Goal: Navigation & Orientation: Find specific page/section

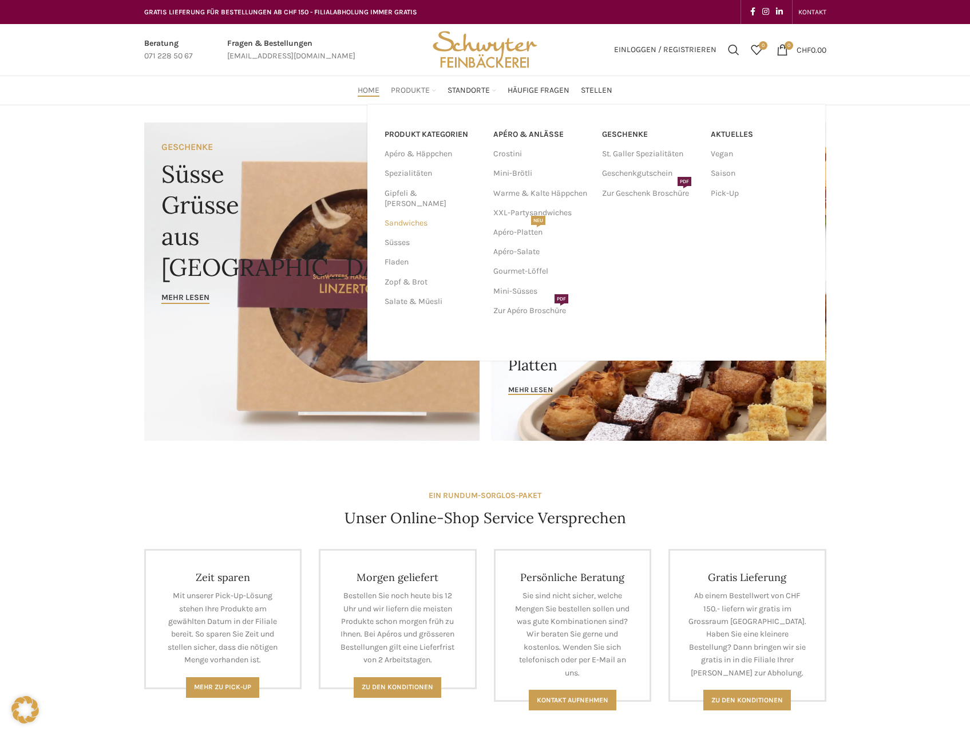
click at [404, 213] on link "Sandwiches" at bounding box center [431, 222] width 95 height 19
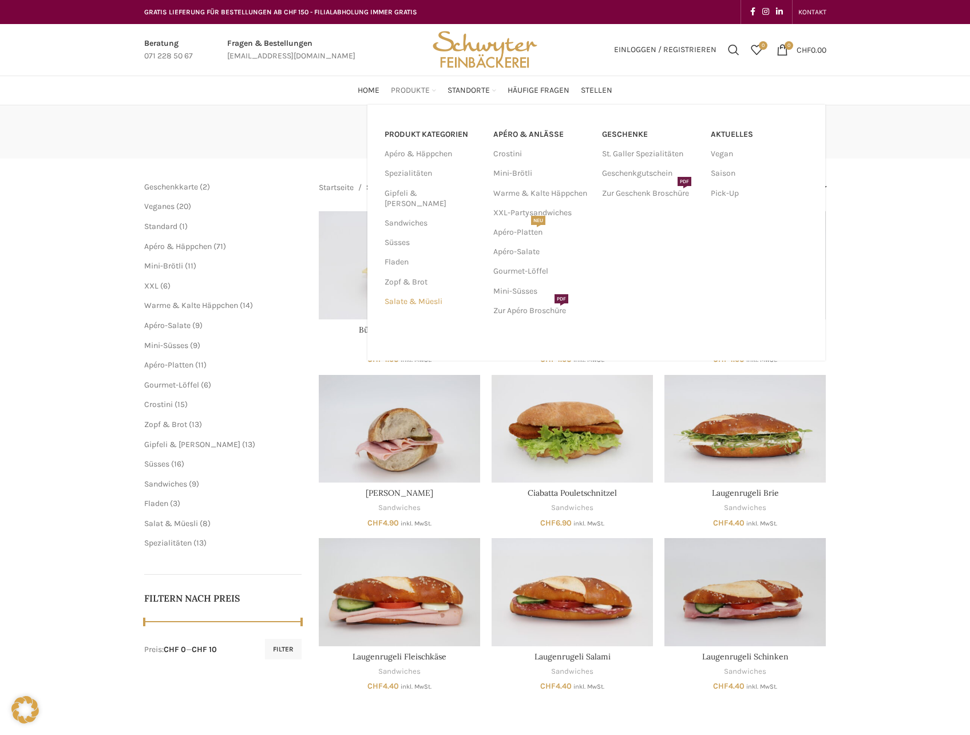
click at [414, 294] on link "Salate & Müesli" at bounding box center [431, 301] width 95 height 19
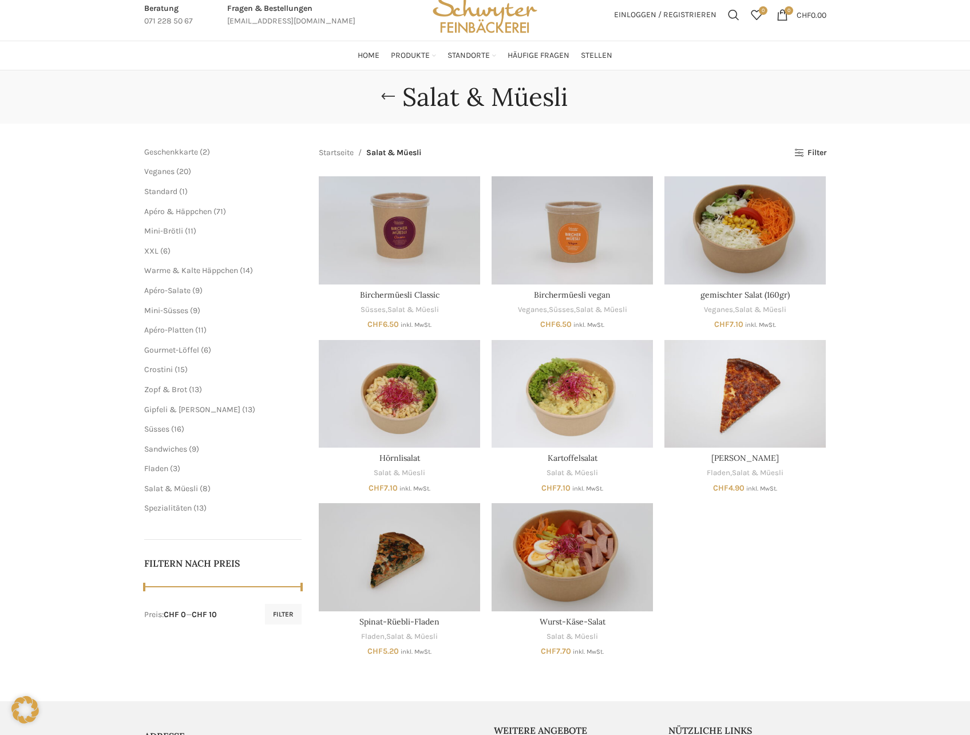
scroll to position [57, 0]
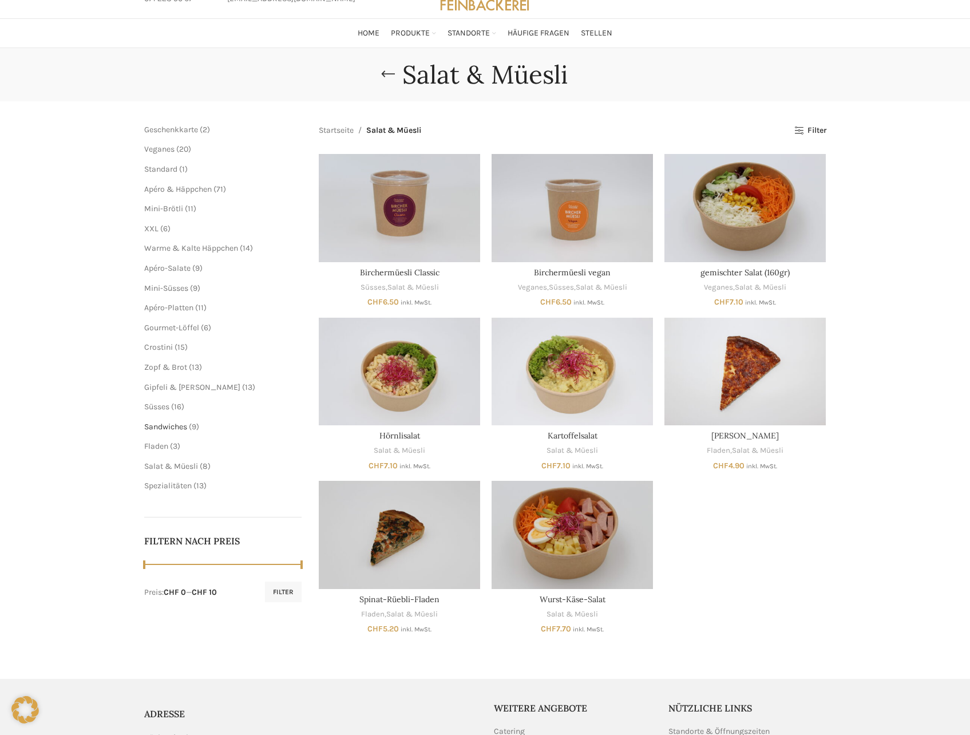
click at [163, 426] on span "Sandwiches" at bounding box center [165, 427] width 43 height 10
